Goal: Task Accomplishment & Management: Manage account settings

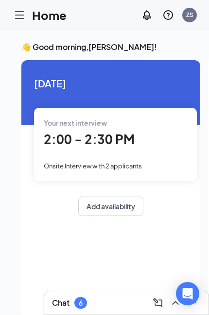
click at [17, 12] on icon "Hamburger" at bounding box center [20, 15] width 8 height 7
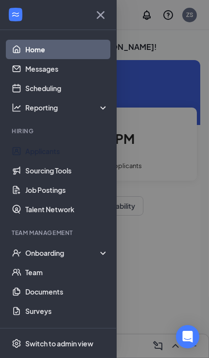
click at [73, 159] on link "Applicants" at bounding box center [66, 151] width 83 height 19
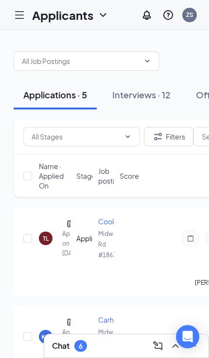
click at [109, 94] on button "Interviews · 12" at bounding box center [141, 95] width 78 height 29
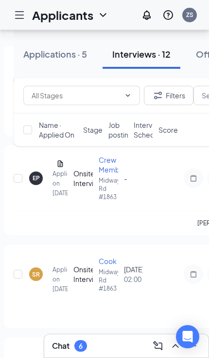
scroll to position [0, 9]
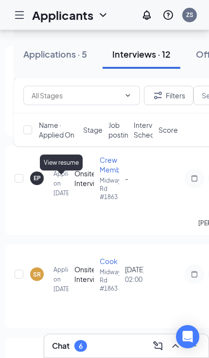
click at [63, 161] on div "View resume" at bounding box center [61, 163] width 43 height 16
click at [68, 163] on div "View resume" at bounding box center [61, 163] width 43 height 16
click at [58, 168] on div "View resume" at bounding box center [61, 163] width 43 height 16
click at [61, 161] on div "View resume" at bounding box center [61, 163] width 43 height 16
click at [65, 158] on div "View resume" at bounding box center [61, 163] width 43 height 16
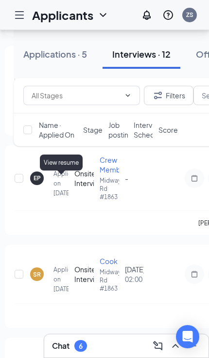
click at [70, 163] on div "View resume" at bounding box center [61, 163] width 43 height 16
click at [83, 161] on div "NW [PERSON_NAME] Applied [DATE] 11:39 AM Onsite Interview Carhop Midway Rd #186…" at bounding box center [172, 232] width 335 height 1162
click at [64, 172] on div "EP [PERSON_NAME] Applied on [DATE] Onsite Interview Crew Member Midway Rd #1863…" at bounding box center [172, 191] width 335 height 90
click at [63, 168] on icon "Document" at bounding box center [61, 164] width 8 height 8
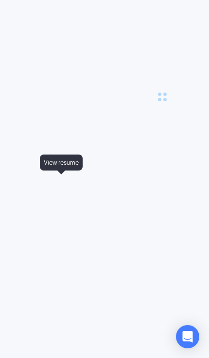
click at [55, 167] on div "View resume" at bounding box center [61, 163] width 43 height 16
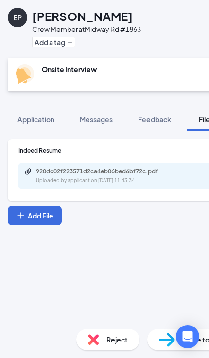
click at [130, 200] on div "Indeed Resume 920dc02f223571d2ca4eb06bed6bf72c.pdf Uploaded by applicant on [DA…" at bounding box center [162, 170] width 309 height 62
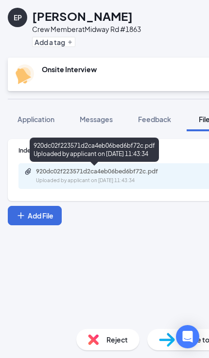
click at [139, 180] on div "Uploaded by applicant on [DATE] 11:43:34" at bounding box center [109, 181] width 146 height 8
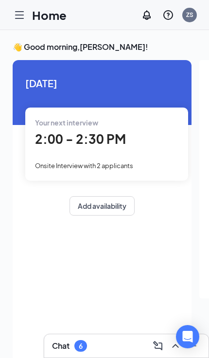
click at [6, 25] on div "Home ZS" at bounding box center [104, 15] width 209 height 30
click at [10, 17] on div at bounding box center [19, 14] width 19 height 19
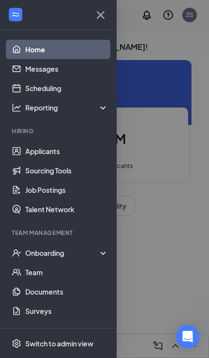
click at [77, 253] on div "Onboarding" at bounding box center [62, 253] width 75 height 10
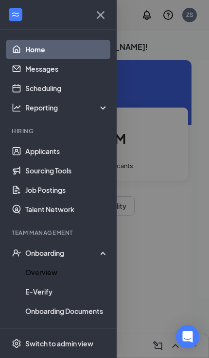
click at [84, 275] on link "Overview" at bounding box center [66, 272] width 83 height 19
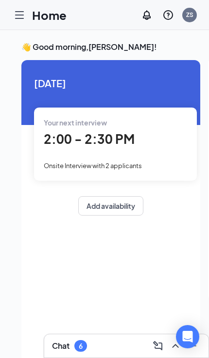
click at [10, 24] on div at bounding box center [19, 14] width 19 height 19
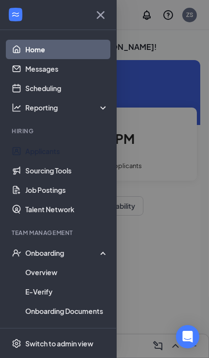
click at [93, 153] on link "Applicants" at bounding box center [66, 151] width 83 height 19
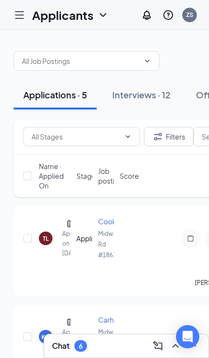
click at [148, 100] on div "Interviews · 12" at bounding box center [141, 95] width 58 height 12
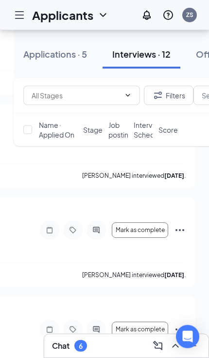
scroll to position [1035, 0]
